Goal: Task Accomplishment & Management: Use online tool/utility

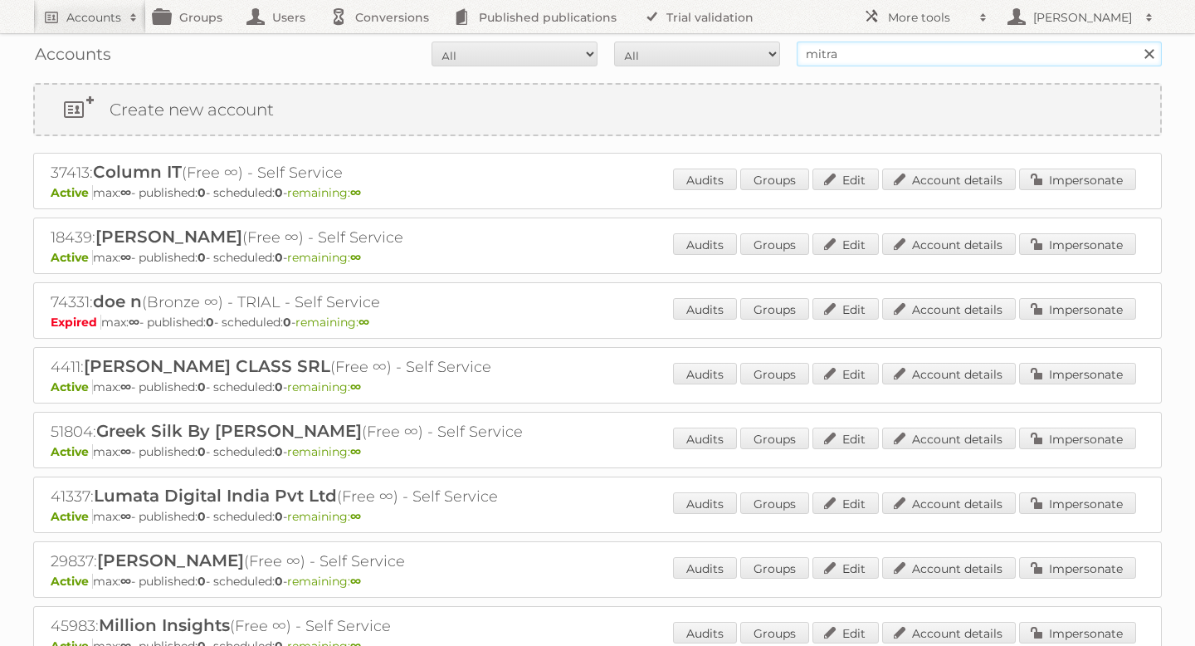
click at [840, 57] on input "mitra" at bounding box center [979, 54] width 365 height 25
type input "as [PERSON_NAME]"
click at [1136, 42] on input "Search" at bounding box center [1148, 54] width 25 height 25
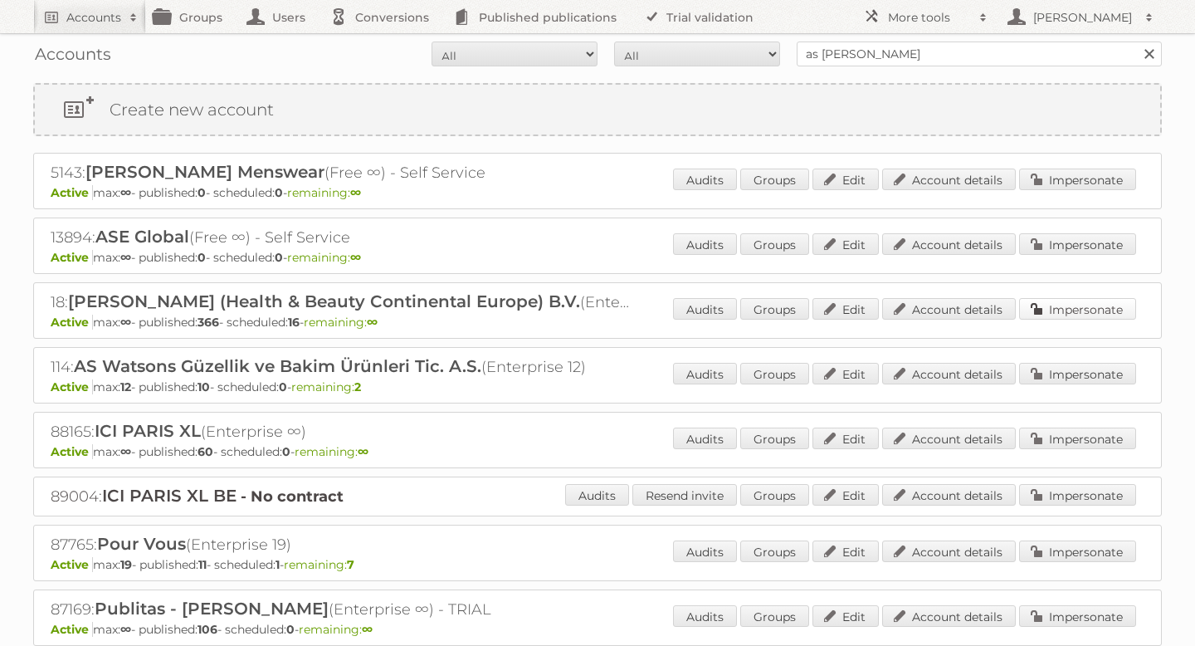
click at [1048, 303] on link "Impersonate" at bounding box center [1077, 309] width 117 height 22
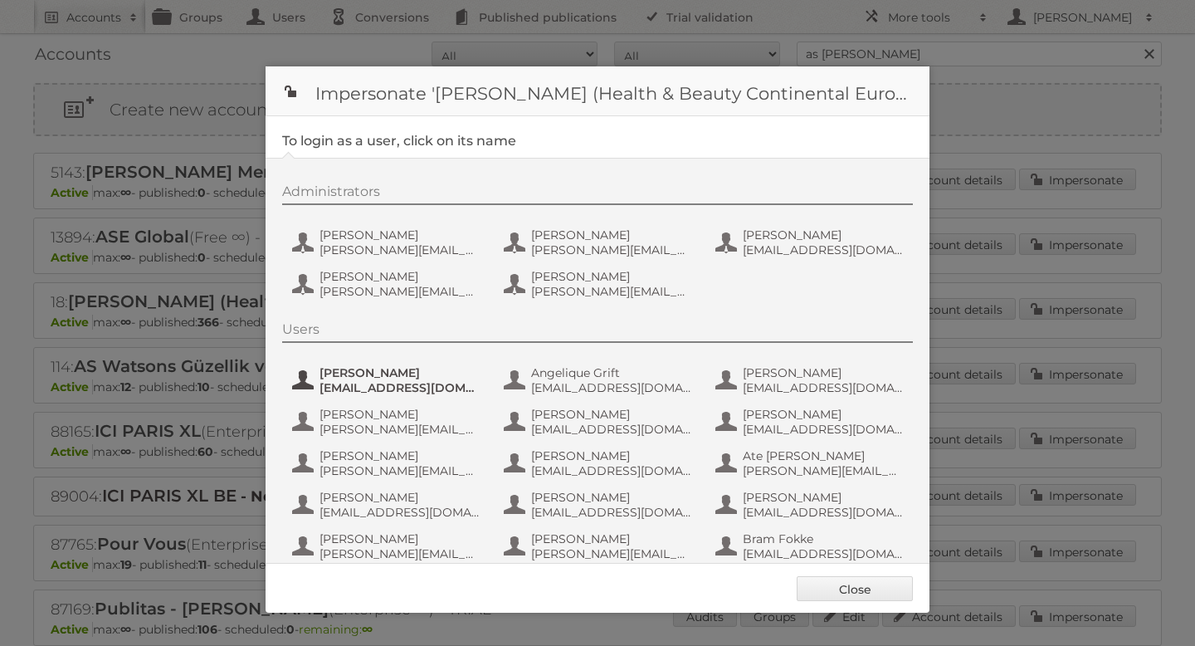
click at [422, 385] on span "a.bouw@be.aswatson.com" at bounding box center [400, 387] width 161 height 15
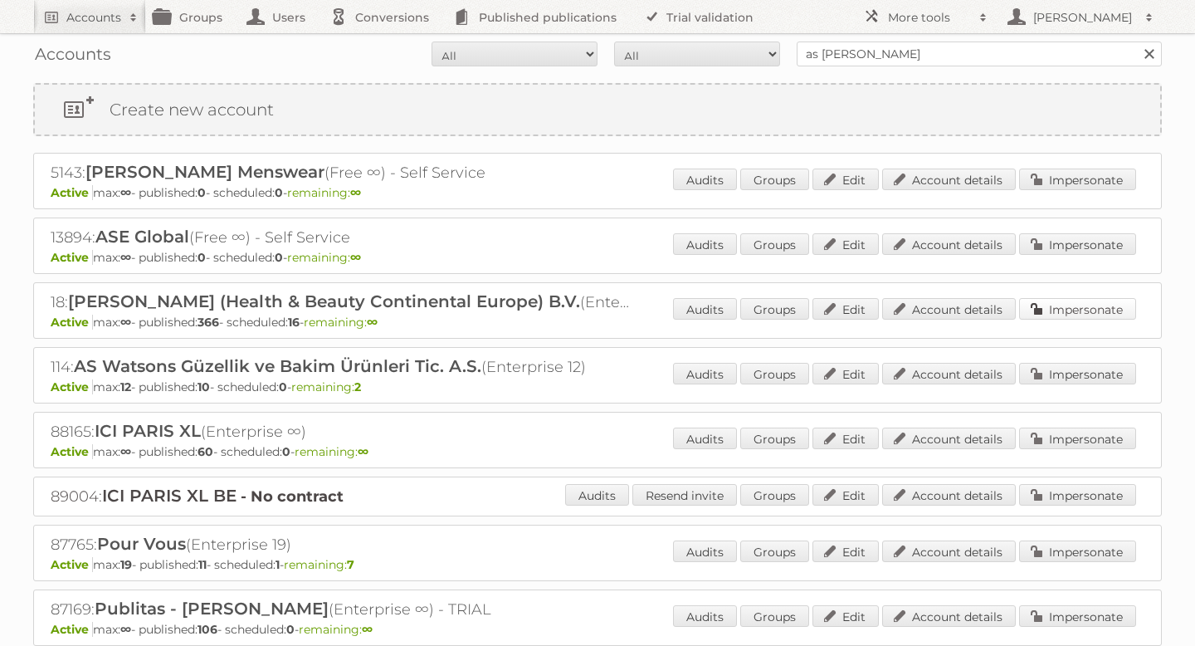
click at [1065, 316] on link "Impersonate" at bounding box center [1077, 309] width 117 height 22
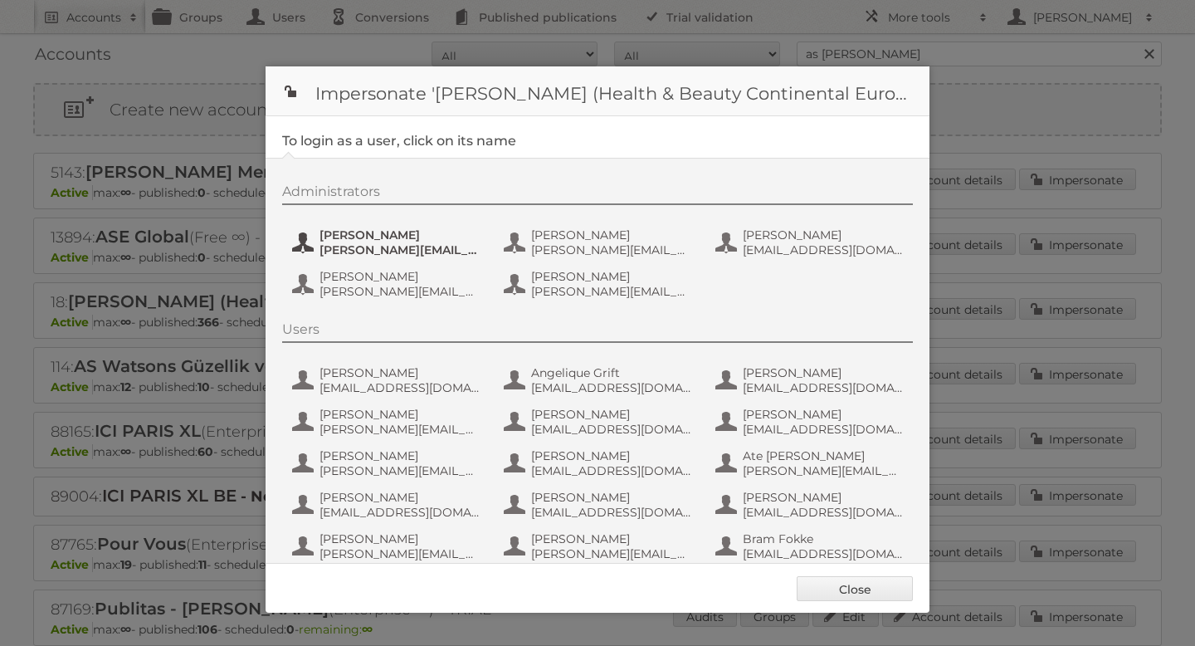
click at [382, 244] on span "e.nauta@nl.aswatson.com" at bounding box center [400, 249] width 161 height 15
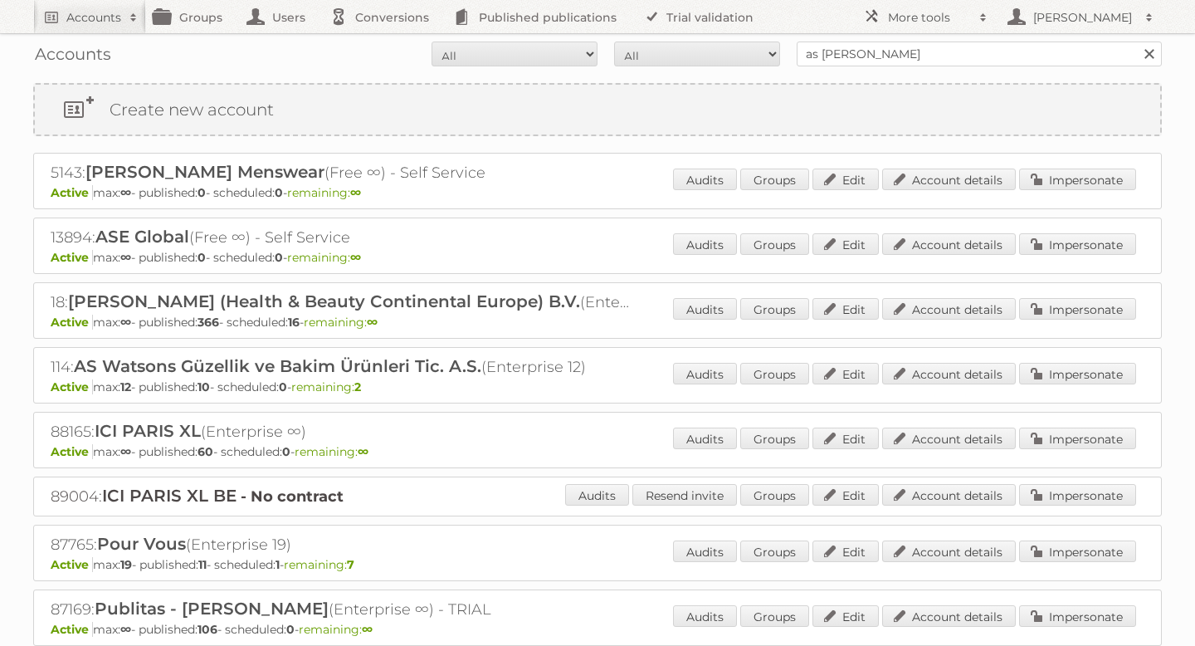
click at [869, 55] on input "as watson" at bounding box center [979, 54] width 365 height 25
type input "pets place"
click at [1136, 42] on input "Search" at bounding box center [1148, 54] width 25 height 25
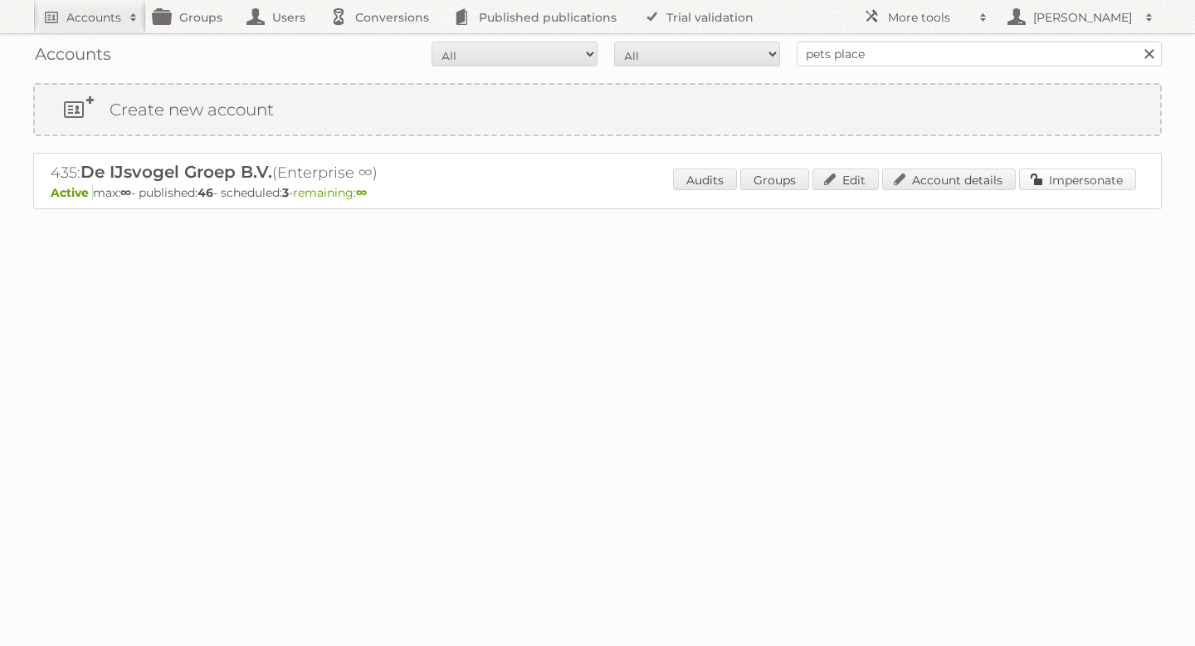
click at [1069, 176] on link "Impersonate" at bounding box center [1077, 179] width 117 height 22
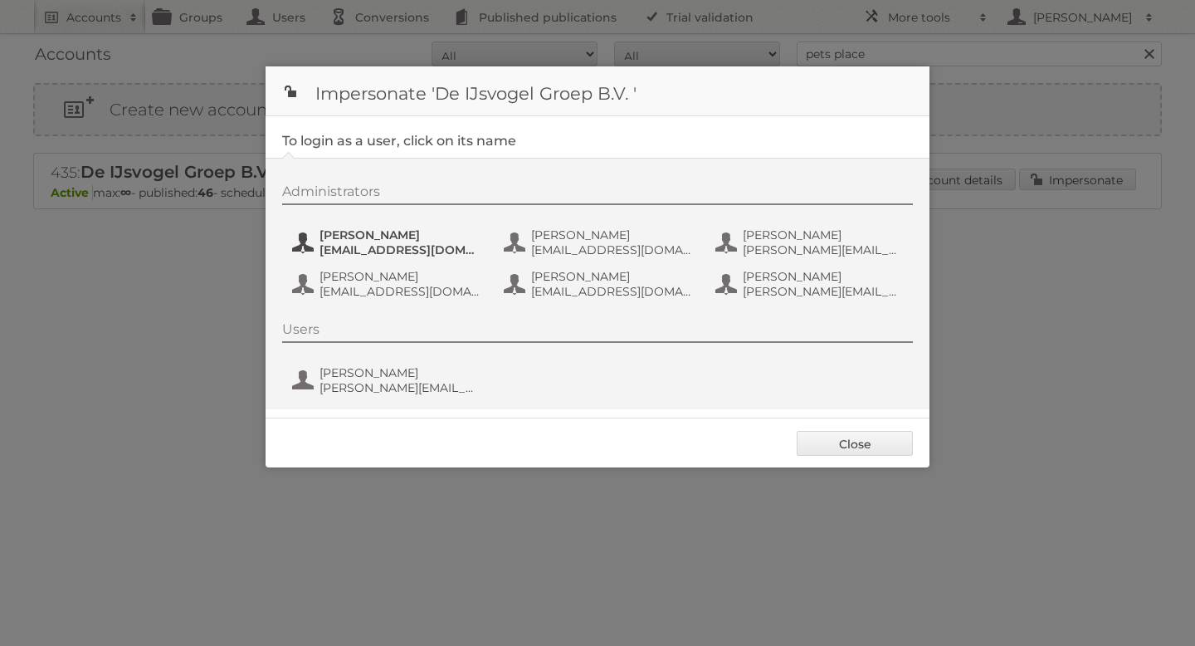
click at [392, 250] on span "bas.van.der.beek@ijsvogelretail.nl" at bounding box center [400, 249] width 161 height 15
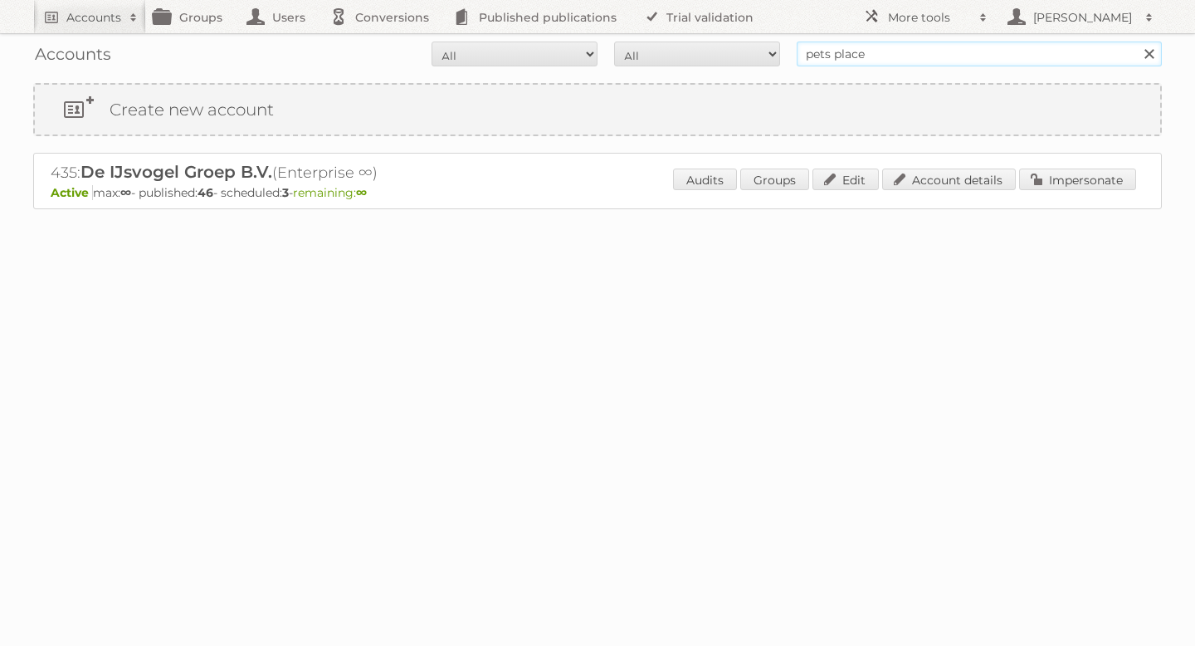
click at [850, 58] on input "pets place" at bounding box center [979, 54] width 365 height 25
type input "as watson"
click at [1136, 42] on input "Search" at bounding box center [1148, 54] width 25 height 25
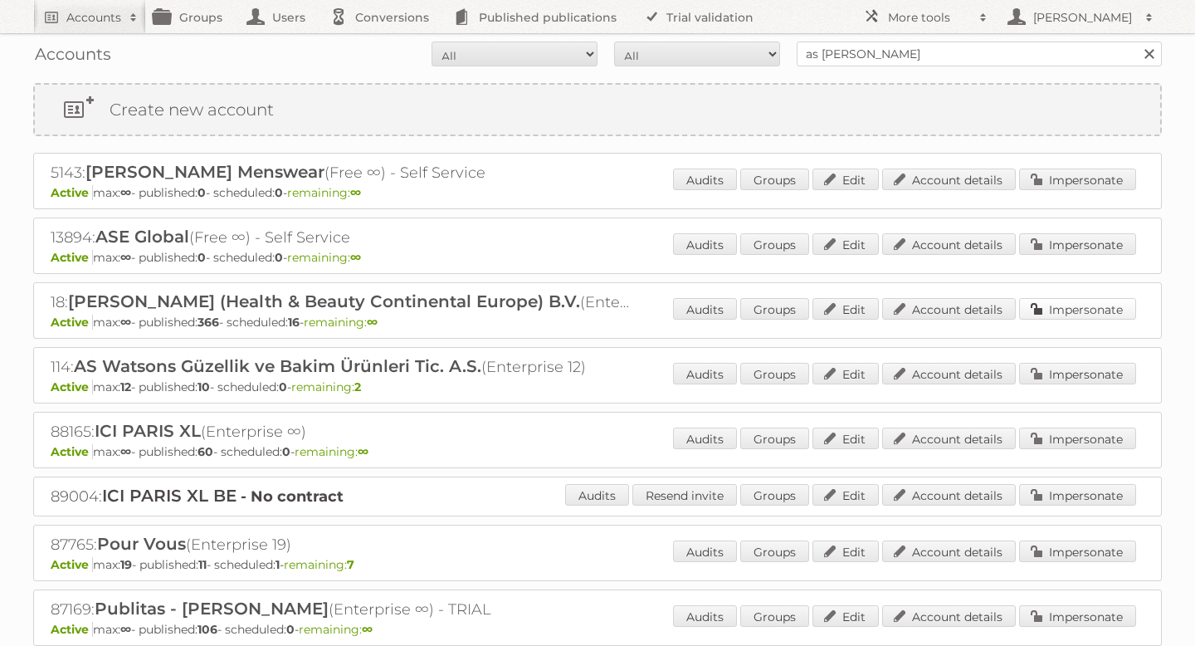
click at [1048, 307] on link "Impersonate" at bounding box center [1077, 309] width 117 height 22
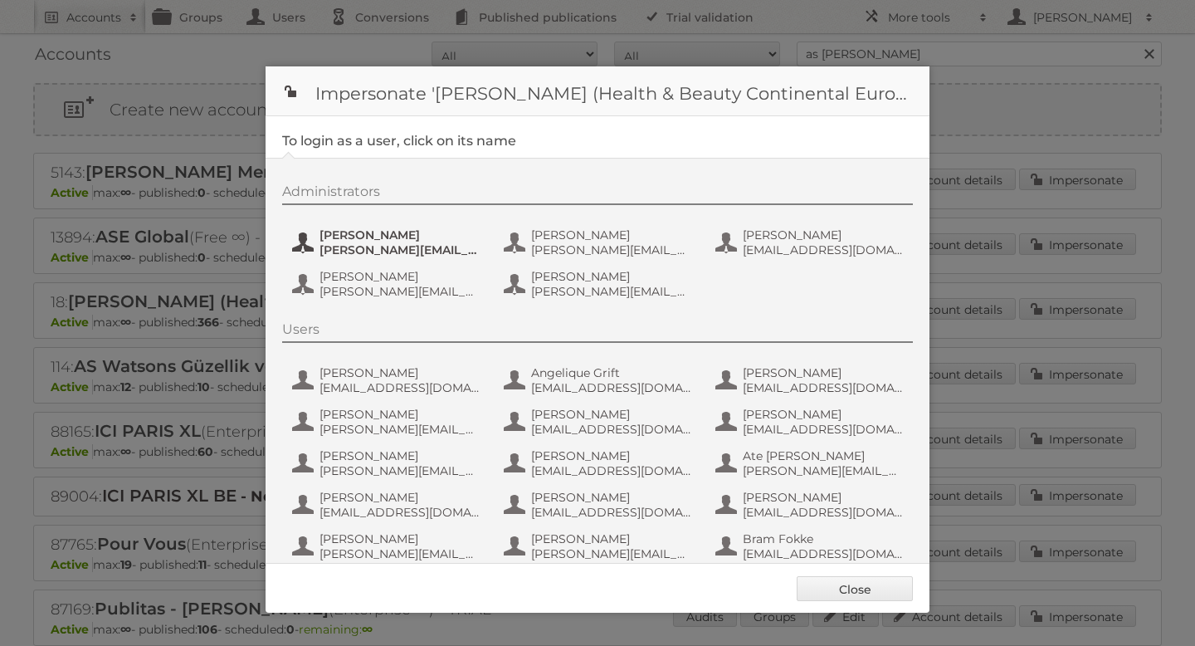
click at [390, 227] on button "Etienne Nauta e.nauta@nl.aswatson.com" at bounding box center [388, 242] width 195 height 33
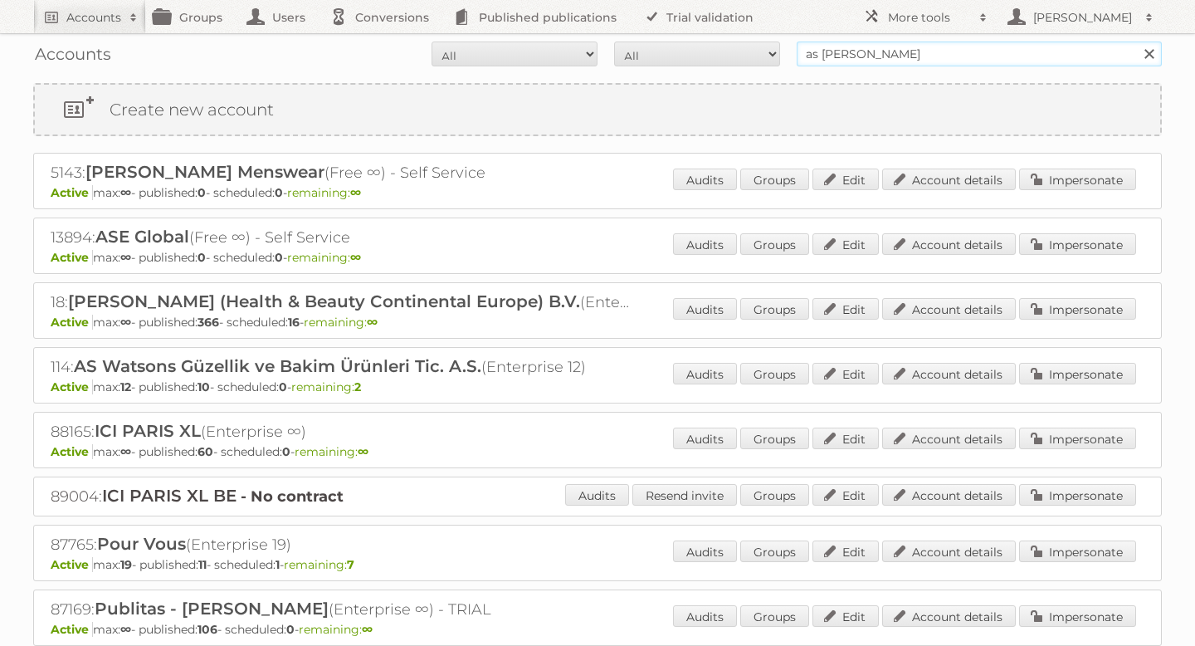
click at [816, 47] on input "as [PERSON_NAME]" at bounding box center [979, 54] width 365 height 25
type input "pets place"
click at [1136, 42] on input "Search" at bounding box center [1148, 54] width 25 height 25
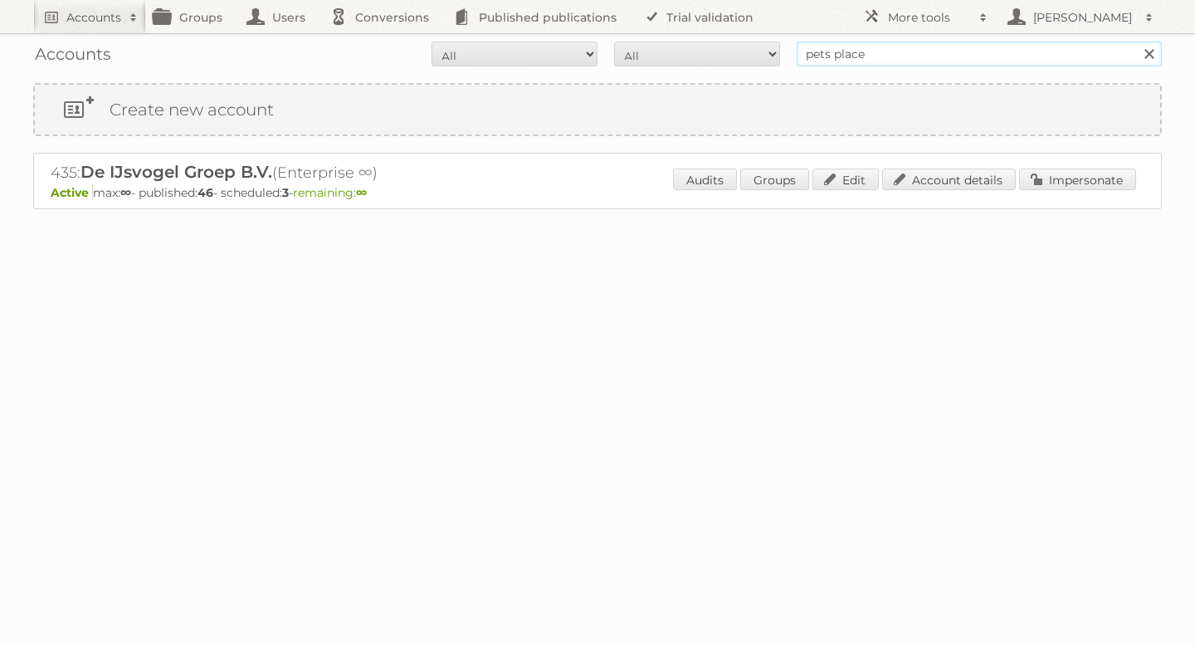
click at [863, 51] on input "pets place" at bounding box center [979, 54] width 365 height 25
type input "meubel"
click at [1136, 42] on input "Search" at bounding box center [1148, 54] width 25 height 25
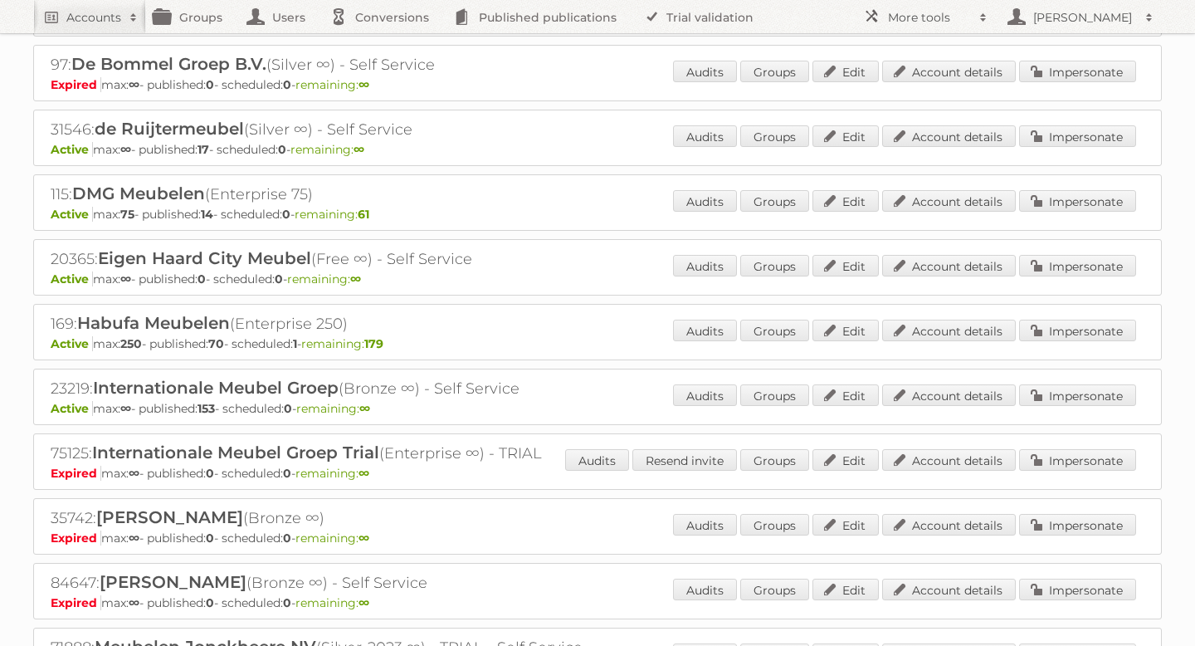
scroll to position [239, 0]
click at [1051, 385] on link "Impersonate" at bounding box center [1077, 394] width 117 height 22
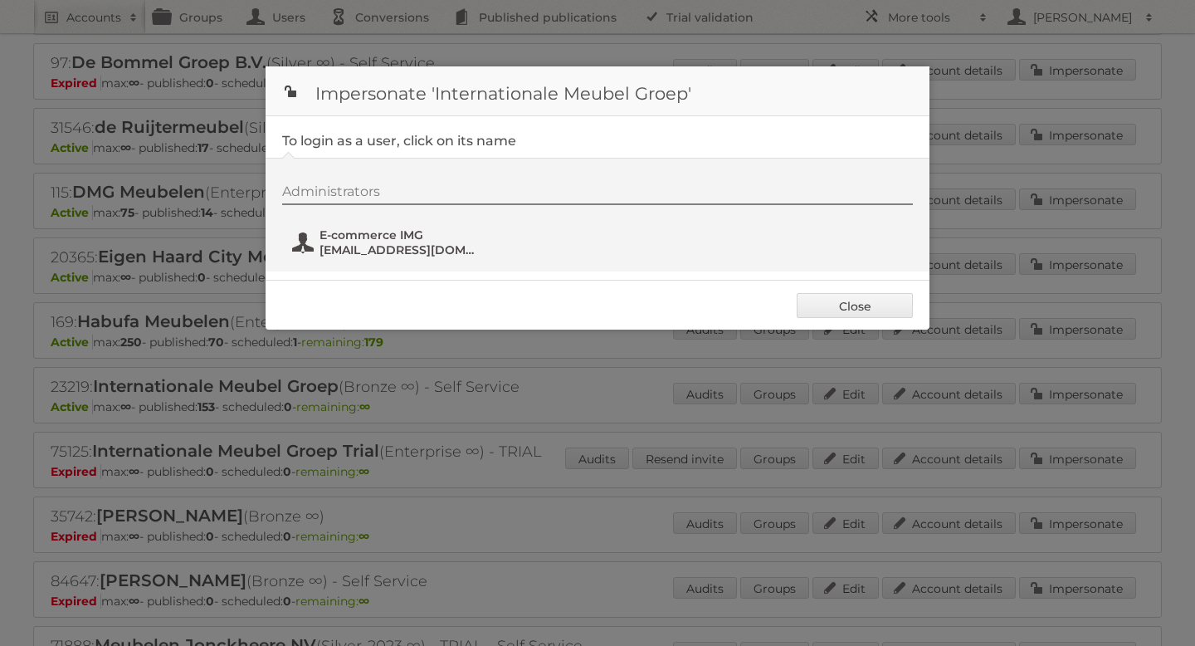
click at [405, 242] on span "[EMAIL_ADDRESS][DOMAIN_NAME]" at bounding box center [400, 249] width 161 height 15
